Goal: Task Accomplishment & Management: Manage account settings

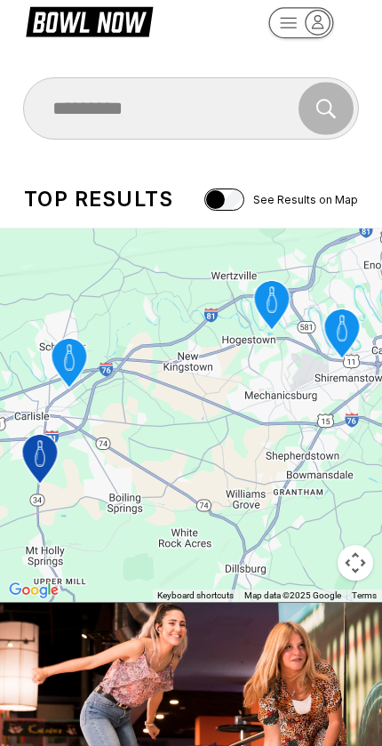
scroll to position [36, 0]
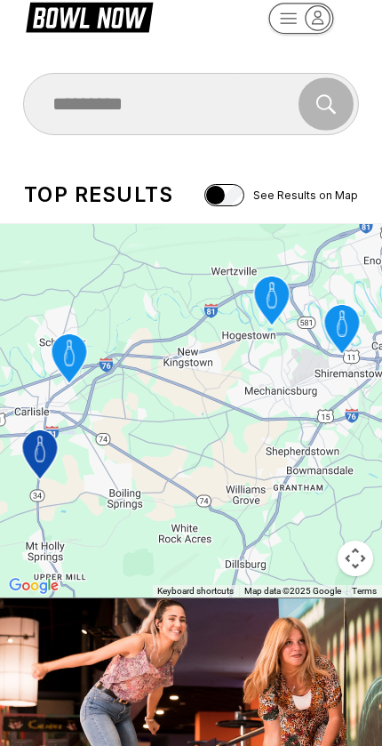
scroll to position [0, 0]
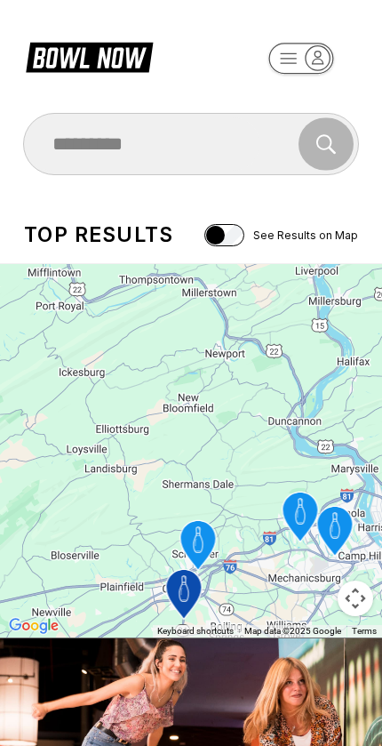
scroll to position [7, 0]
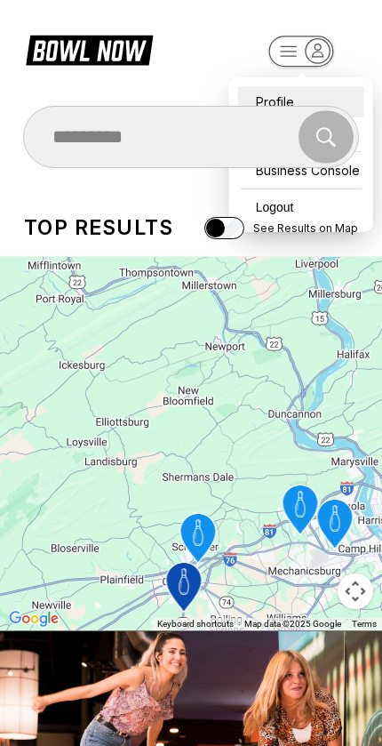
click at [257, 86] on div "Profile" at bounding box center [301, 101] width 126 height 31
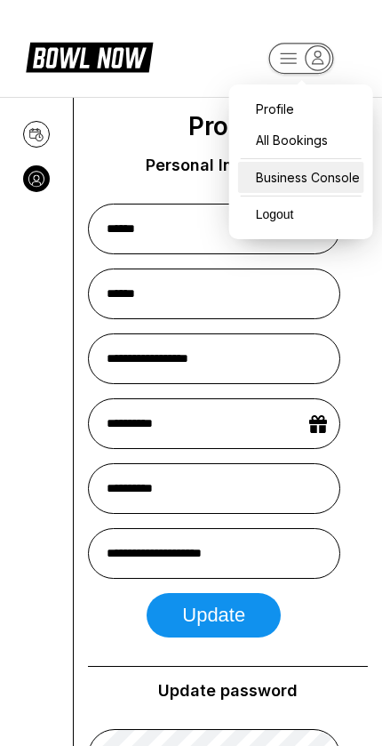
click at [276, 188] on div "Business Console" at bounding box center [301, 177] width 126 height 31
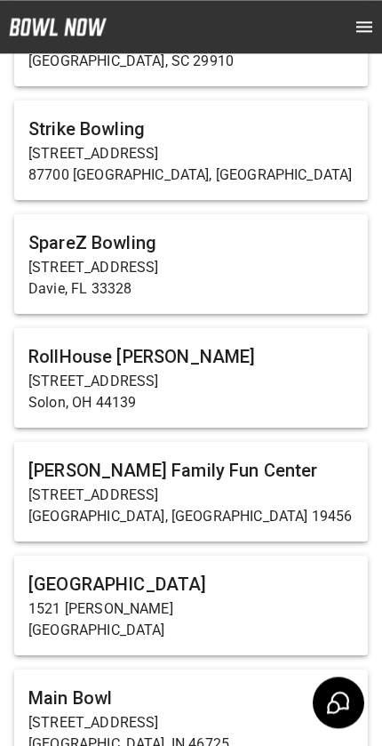
scroll to position [1578, 0]
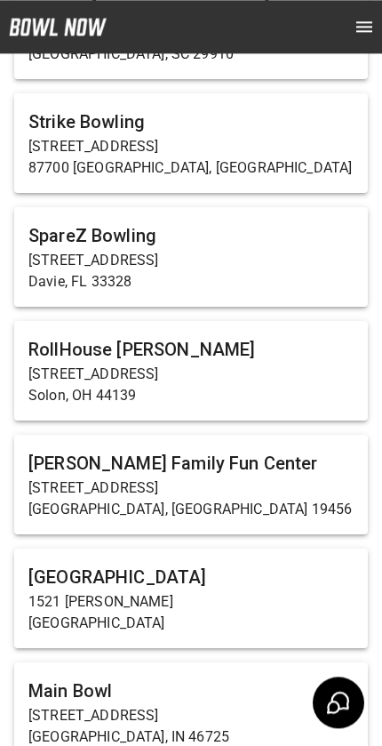
click at [55, 563] on h6 "Northland Bowl & Sports Center" at bounding box center [190, 577] width 325 height 28
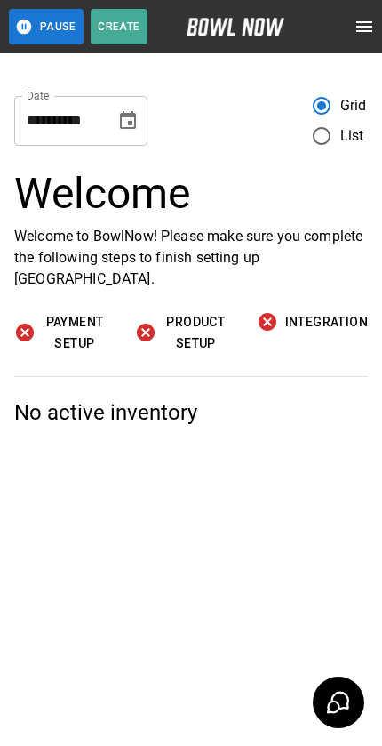
click at [348, 25] on button "open drawer" at bounding box center [365, 27] width 36 height 36
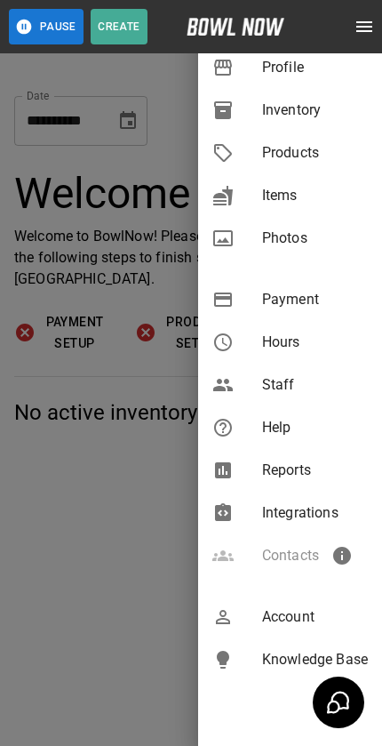
scroll to position [277, 0]
click at [241, 620] on div at bounding box center [237, 616] width 50 height 21
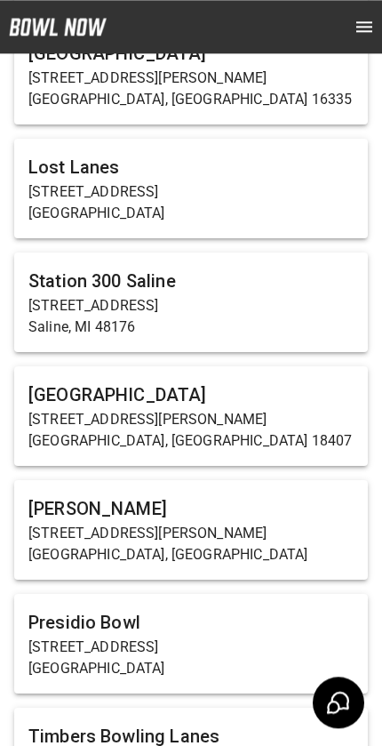
scroll to position [7524, 0]
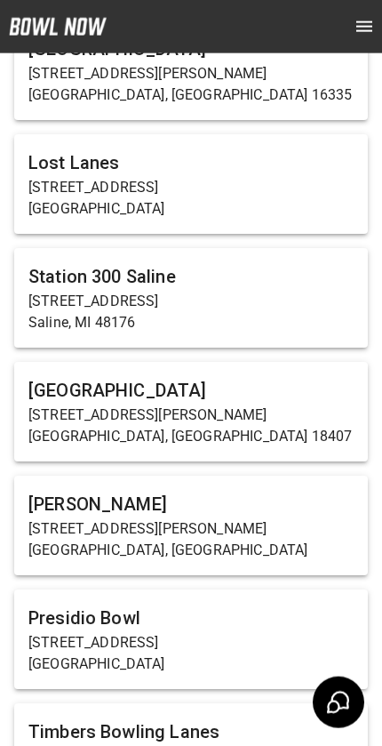
click at [66, 426] on p "Carbondale, PA 18407" at bounding box center [190, 436] width 325 height 21
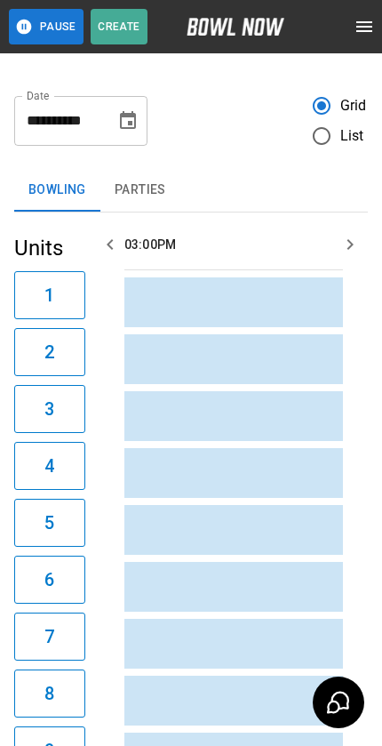
scroll to position [0, 516]
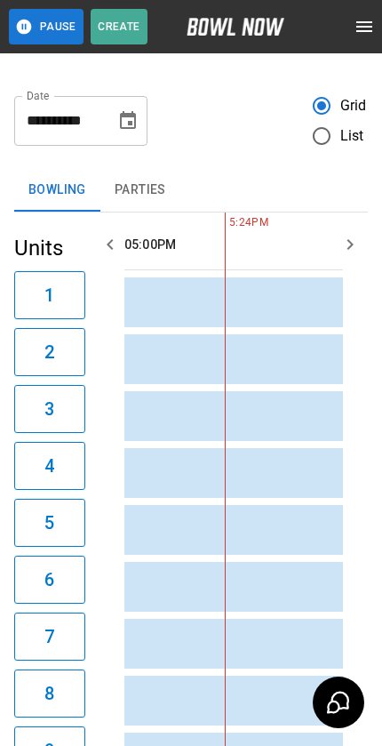
click at [343, 36] on header "Pause Create" at bounding box center [191, 26] width 382 height 53
click at [367, 31] on icon "open drawer" at bounding box center [364, 26] width 16 height 11
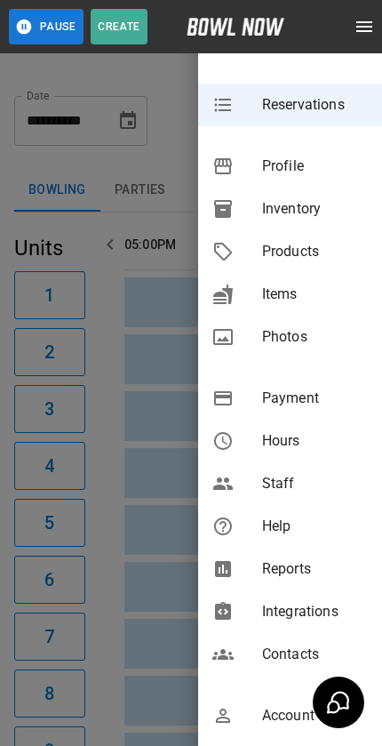
scroll to position [247, 0]
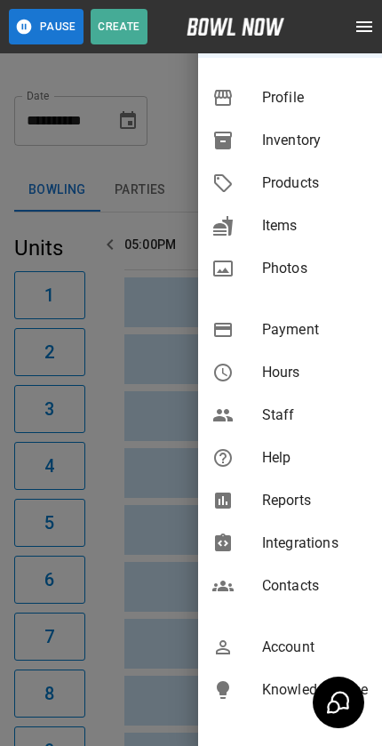
click at [256, 524] on div "Integrations" at bounding box center [290, 543] width 184 height 43
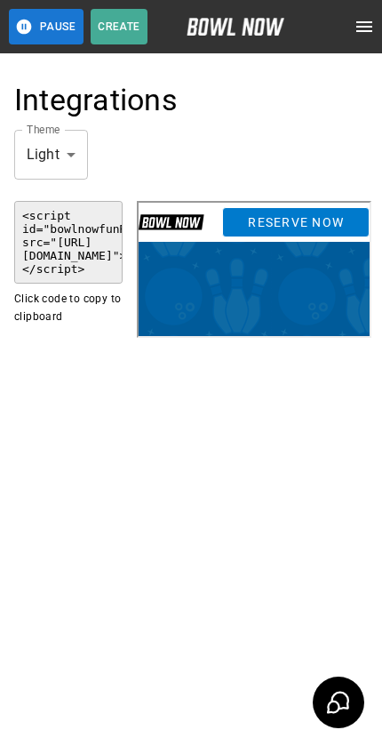
click at [267, 226] on link "Reserve Now" at bounding box center [294, 219] width 148 height 30
